Goal: Information Seeking & Learning: Learn about a topic

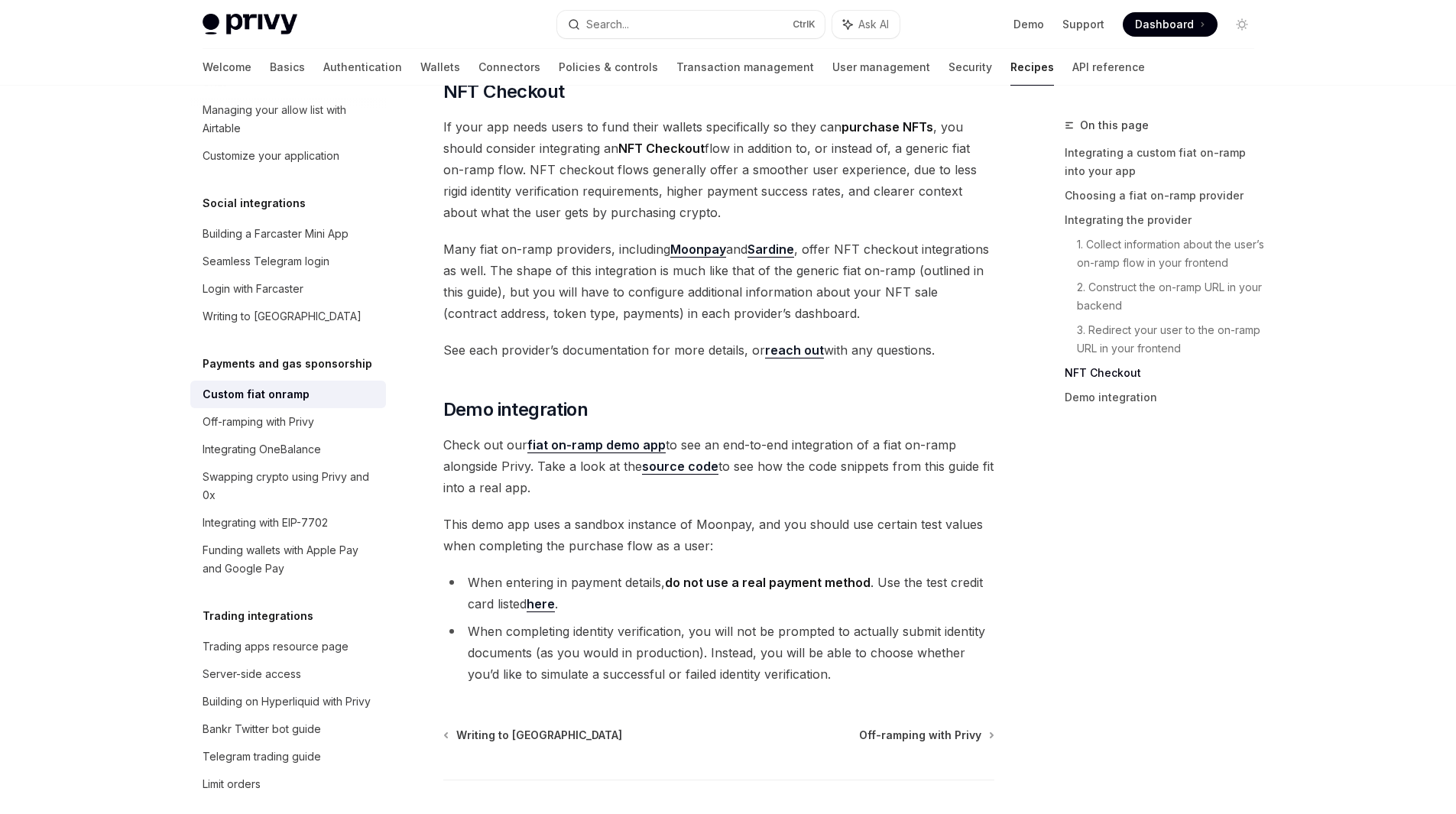
scroll to position [5358, 0]
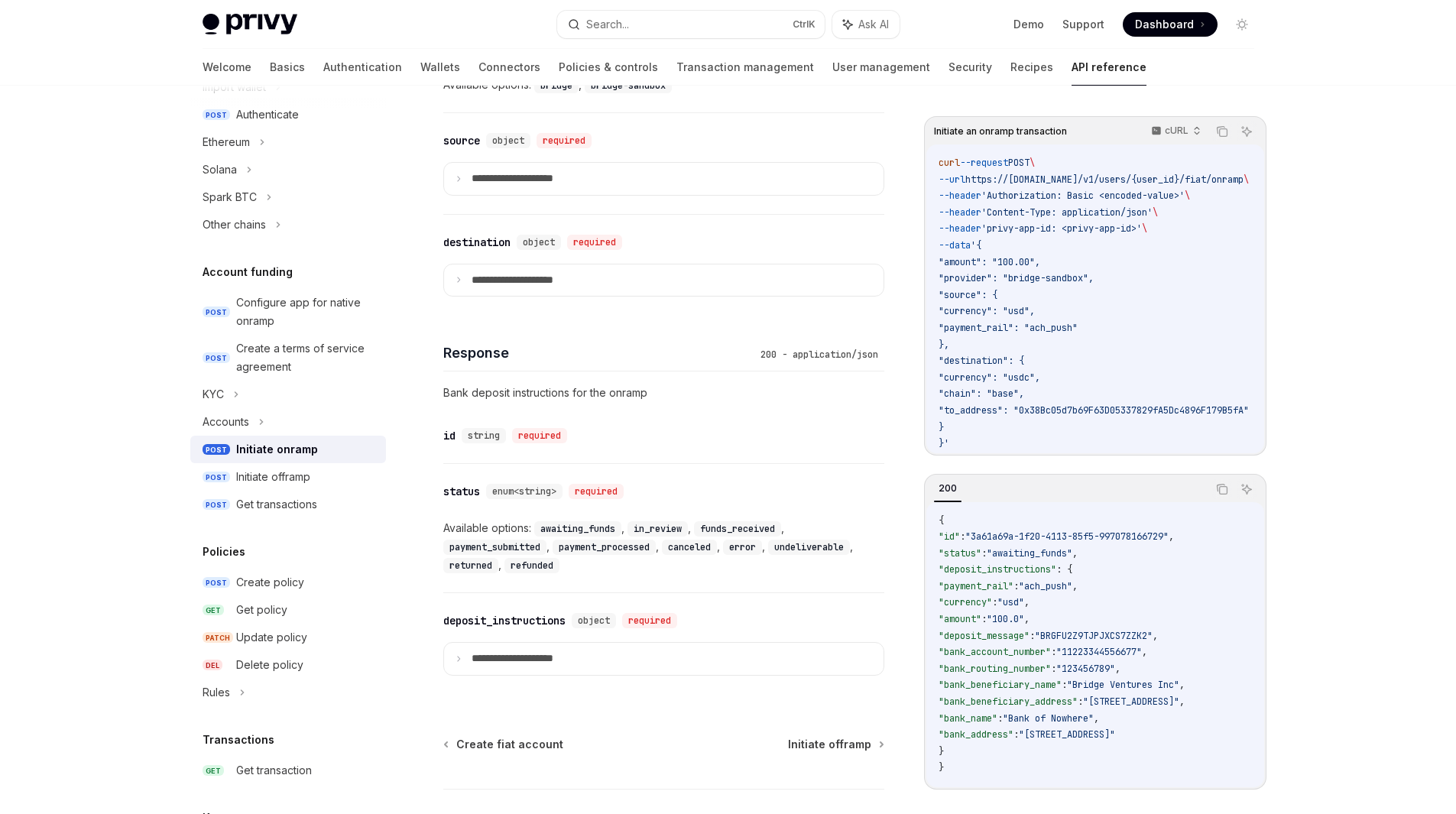
scroll to position [961, 0]
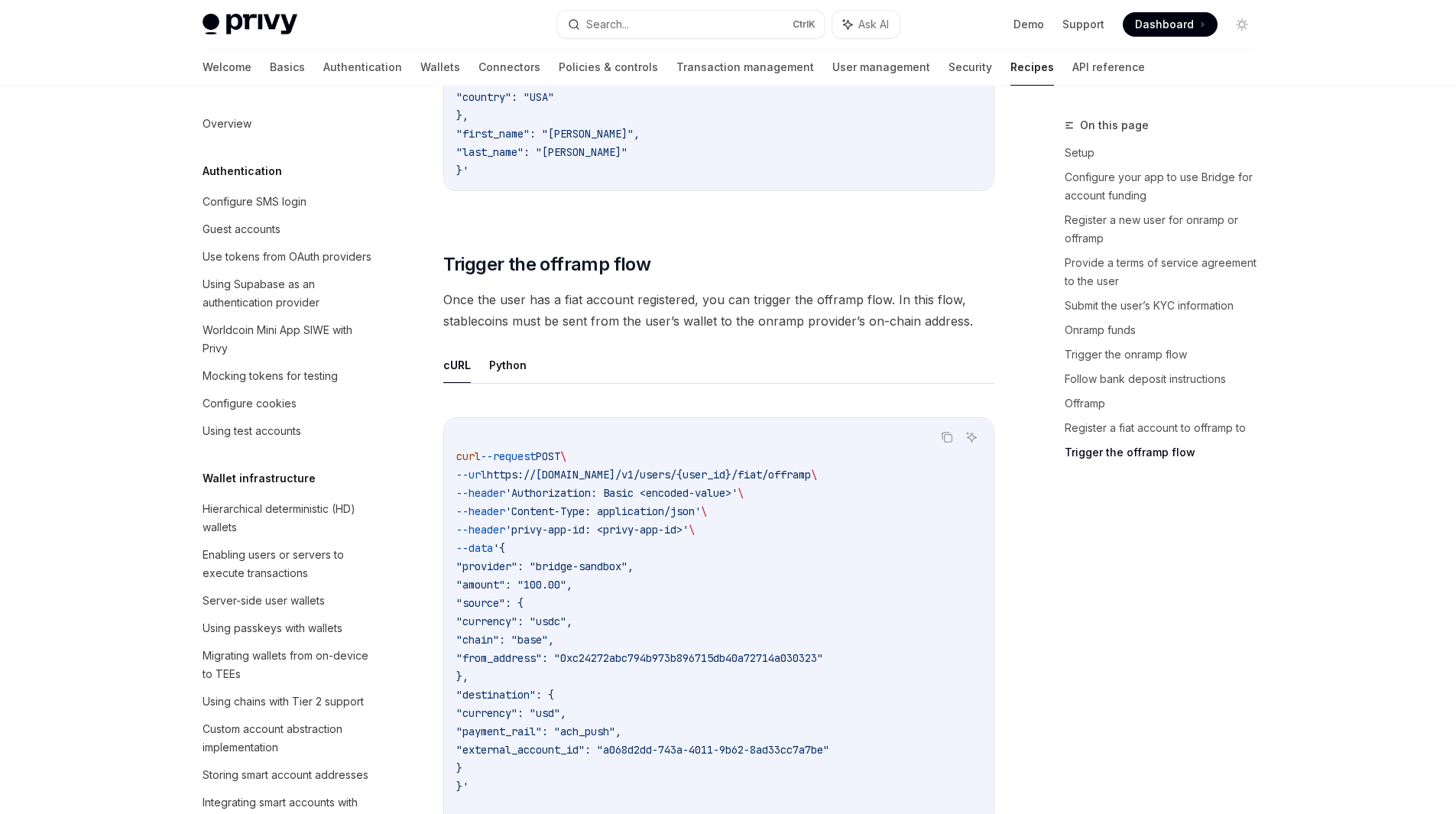
scroll to position [5093, 0]
